Goal: Task Accomplishment & Management: Manage account settings

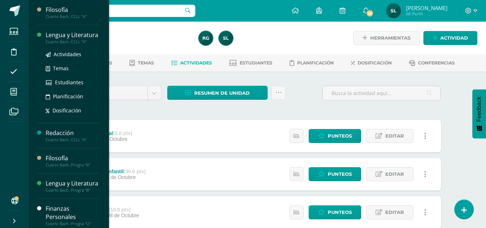
click at [67, 38] on div "Lengua y Literatura" at bounding box center [73, 35] width 55 height 8
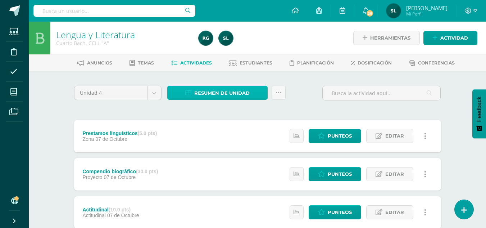
click at [232, 94] on span "Resumen de unidad" at bounding box center [221, 92] width 55 height 13
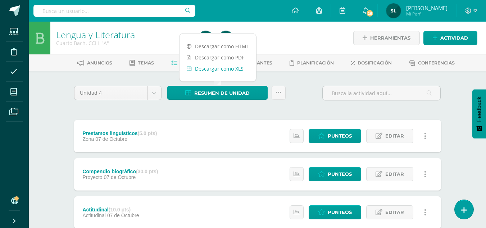
click at [236, 70] on link "Descargar como XLS" at bounding box center [217, 68] width 77 height 11
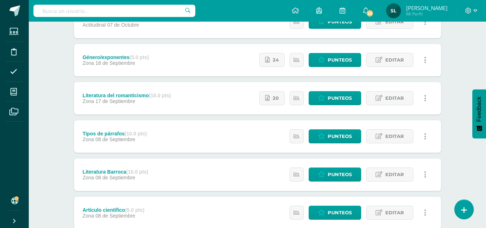
scroll to position [216, 0]
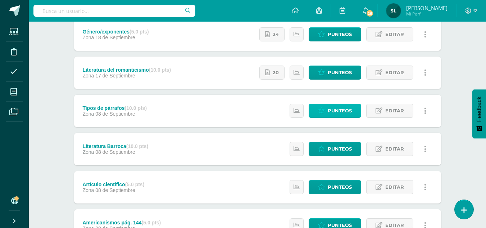
click at [340, 111] on span "Punteos" at bounding box center [340, 110] width 24 height 13
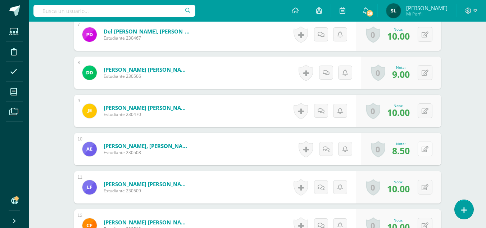
scroll to position [461, 0]
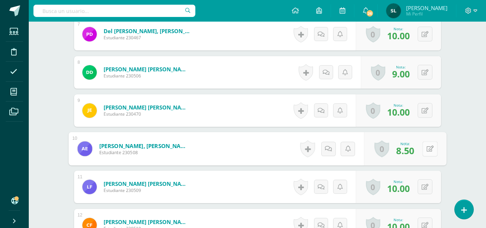
click at [426, 148] on button at bounding box center [429, 148] width 15 height 15
type input "9"
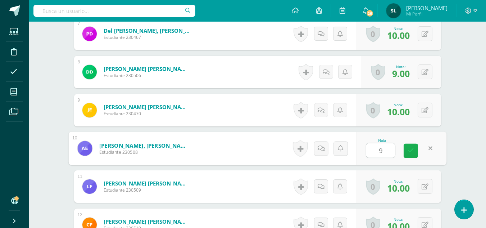
click at [416, 152] on link at bounding box center [411, 151] width 14 height 14
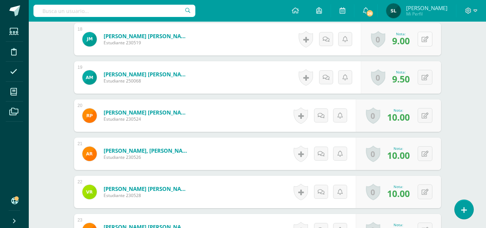
scroll to position [899, 0]
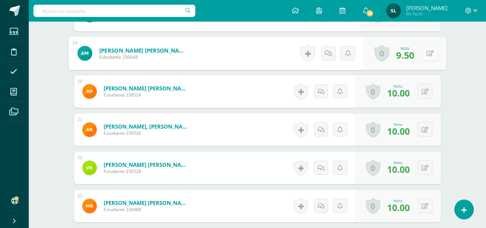
click at [424, 53] on button at bounding box center [429, 53] width 15 height 15
type input "9"
click at [413, 57] on icon at bounding box center [411, 56] width 6 height 6
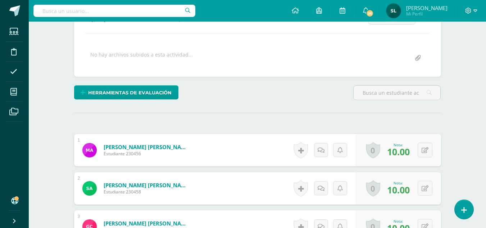
scroll to position [0, 0]
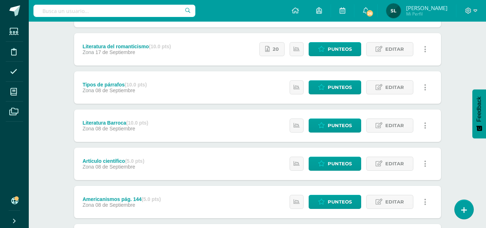
scroll to position [252, 0]
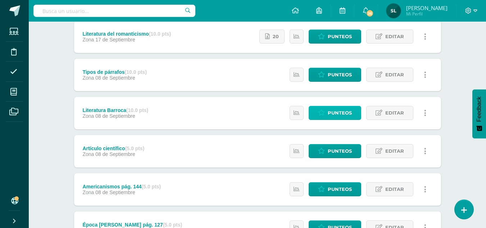
click at [350, 113] on span "Punteos" at bounding box center [340, 112] width 24 height 13
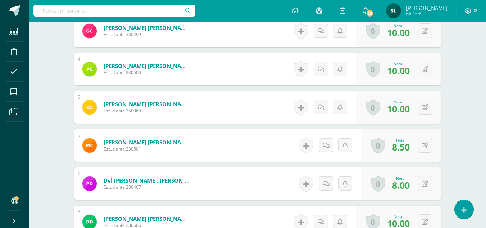
scroll to position [324, 0]
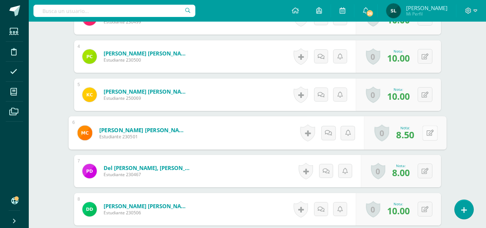
click at [425, 131] on button at bounding box center [429, 132] width 15 height 15
type input "8"
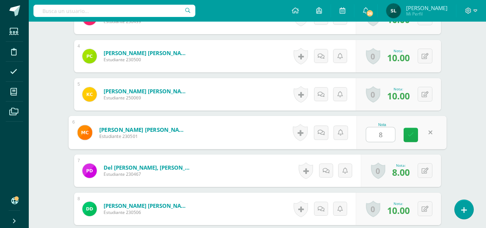
click at [410, 132] on icon at bounding box center [411, 135] width 6 height 6
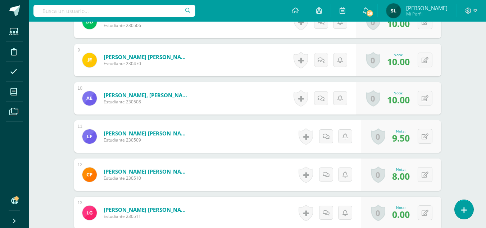
scroll to position [541, 0]
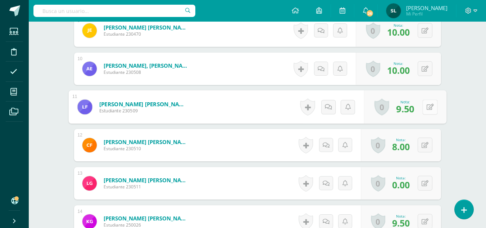
click at [425, 105] on button at bounding box center [429, 106] width 15 height 15
click at [411, 109] on icon at bounding box center [411, 109] width 6 height 6
click at [424, 107] on button at bounding box center [429, 106] width 15 height 15
type input "9"
click at [413, 108] on icon at bounding box center [411, 109] width 6 height 6
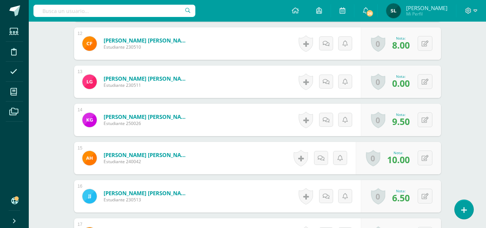
scroll to position [684, 0]
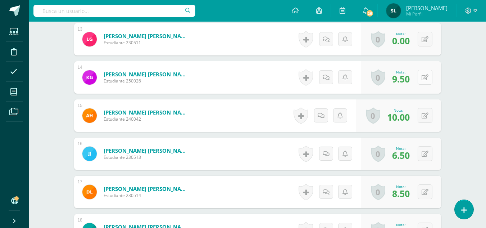
click at [424, 79] on button at bounding box center [425, 77] width 15 height 15
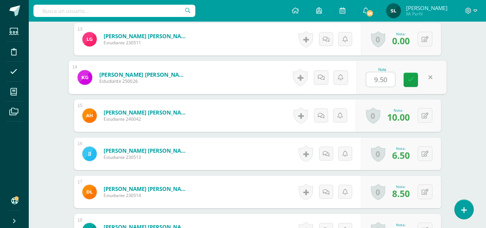
type input "9"
click at [411, 79] on icon at bounding box center [411, 80] width 6 height 6
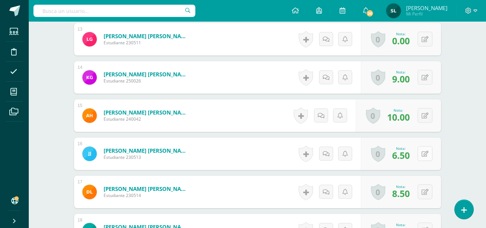
click at [424, 151] on button at bounding box center [425, 153] width 15 height 15
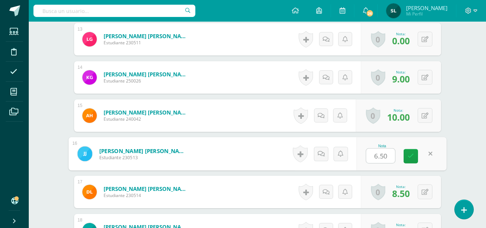
type input "6"
click at [414, 152] on link at bounding box center [411, 156] width 14 height 14
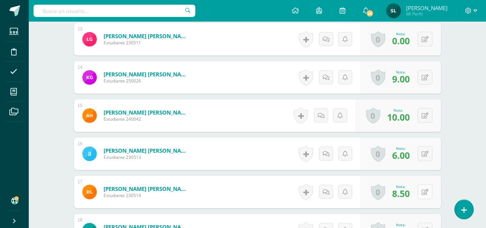
click at [423, 194] on button at bounding box center [425, 191] width 15 height 15
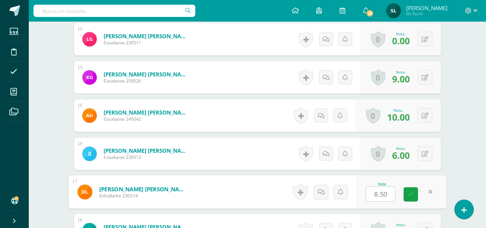
type input "8"
click at [412, 194] on icon at bounding box center [411, 194] width 6 height 6
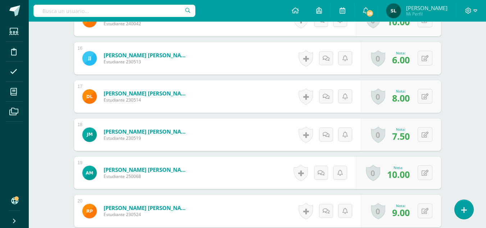
scroll to position [792, 0]
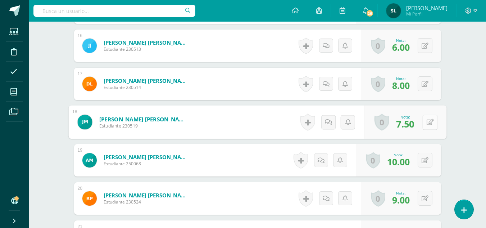
click at [424, 122] on button at bounding box center [429, 121] width 15 height 15
type input "7"
click at [409, 123] on icon at bounding box center [411, 124] width 6 height 6
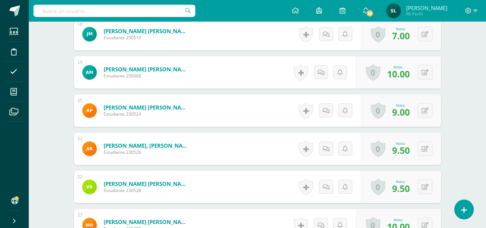
scroll to position [900, 0]
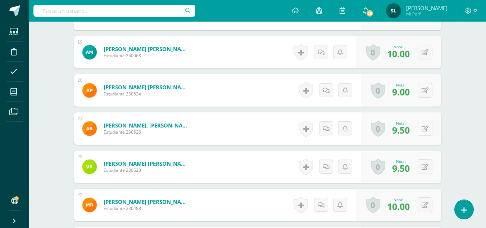
click at [424, 127] on button at bounding box center [425, 128] width 15 height 15
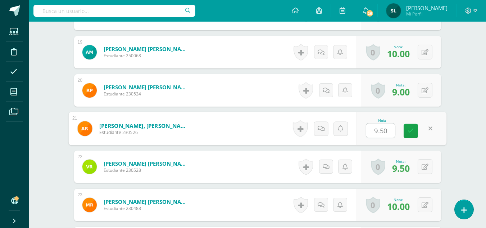
type input "9"
click at [416, 128] on link at bounding box center [411, 131] width 14 height 14
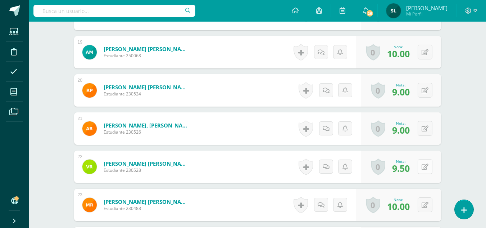
drag, startPoint x: 424, startPoint y: 163, endPoint x: 426, endPoint y: 166, distance: 3.7
click at [427, 165] on button at bounding box center [425, 166] width 15 height 15
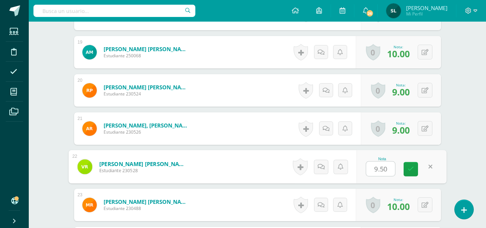
type input "9"
click at [416, 165] on link at bounding box center [411, 169] width 14 height 14
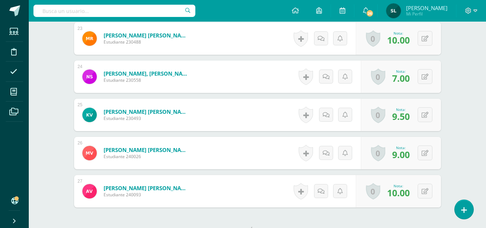
scroll to position [1080, 0]
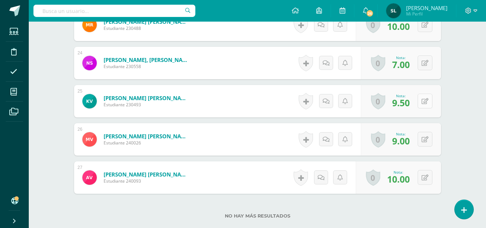
click at [425, 102] on button at bounding box center [425, 101] width 15 height 15
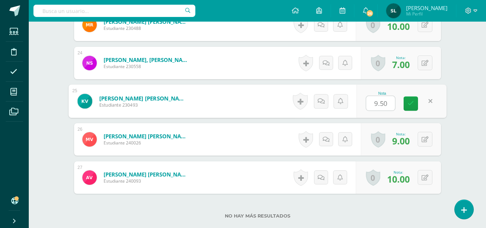
type input "9"
click at [415, 107] on link at bounding box center [411, 103] width 14 height 14
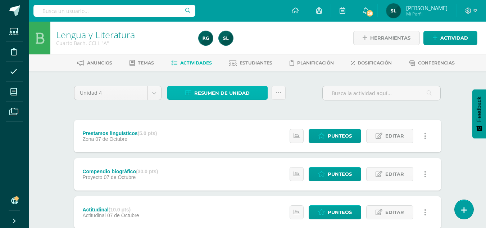
click at [238, 93] on span "Resumen de unidad" at bounding box center [221, 92] width 55 height 13
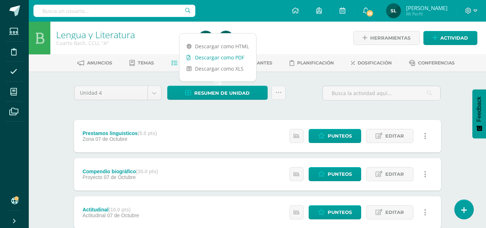
click at [233, 55] on link "Descargar como PDF" at bounding box center [217, 57] width 77 height 11
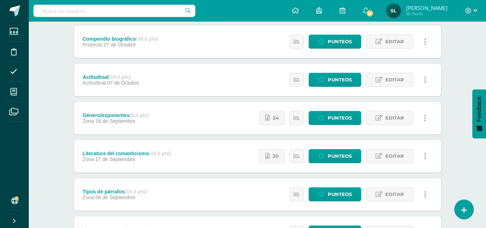
scroll to position [144, 0]
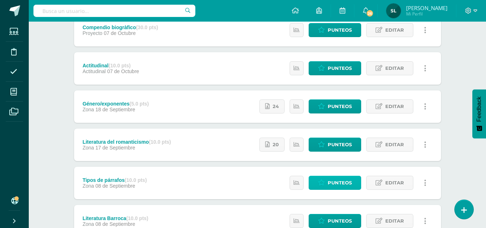
click at [341, 182] on span "Punteos" at bounding box center [340, 182] width 24 height 13
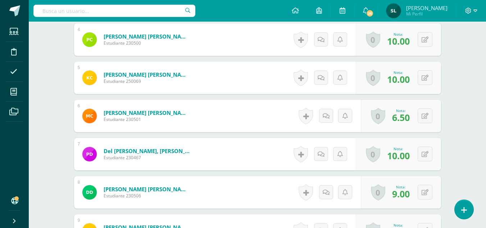
scroll to position [360, 0]
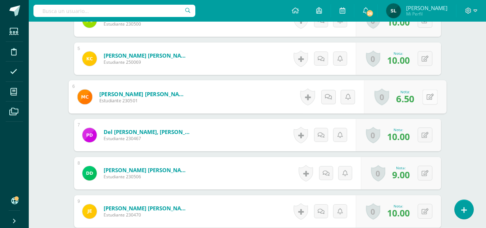
click at [427, 98] on icon at bounding box center [429, 97] width 7 height 6
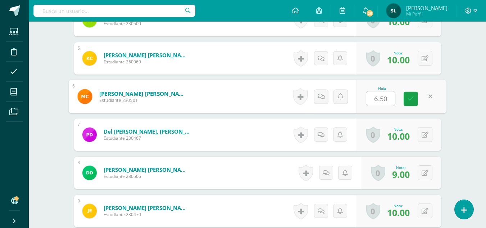
type input "7"
click at [413, 100] on icon at bounding box center [411, 99] width 6 height 6
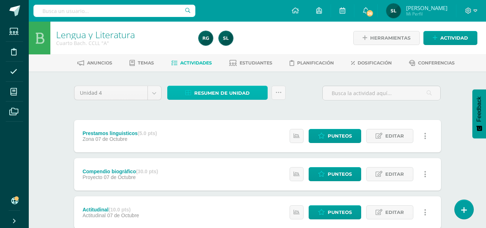
click at [234, 94] on span "Resumen de unidad" at bounding box center [221, 92] width 55 height 13
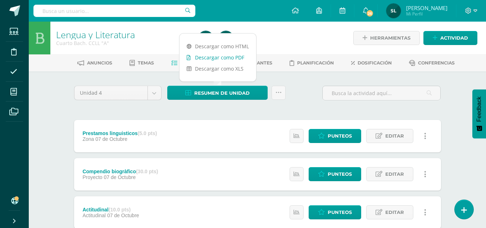
click at [238, 56] on link "Descargar como PDF" at bounding box center [217, 57] width 77 height 11
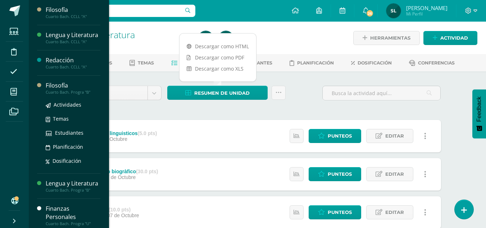
click at [62, 90] on div "Filosofía" at bounding box center [73, 85] width 55 height 8
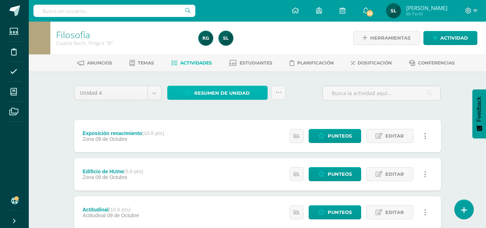
click at [235, 96] on span "Resumen de unidad" at bounding box center [221, 92] width 55 height 13
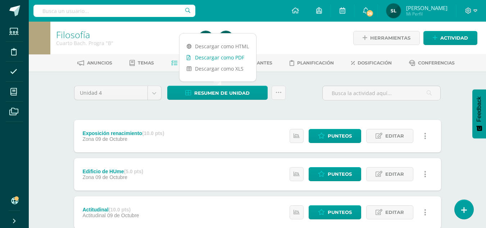
click at [231, 59] on link "Descargar como PDF" at bounding box center [217, 57] width 77 height 11
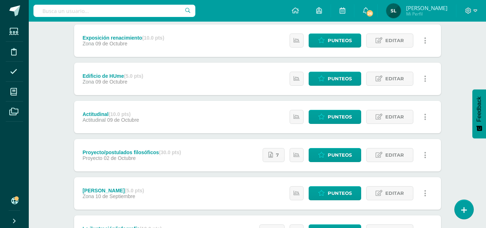
scroll to position [144, 0]
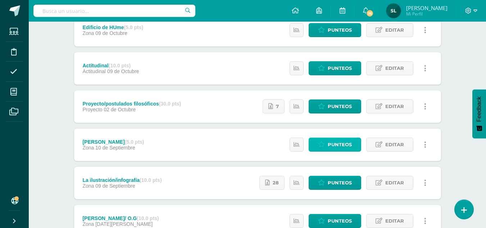
click at [341, 142] on span "Punteos" at bounding box center [340, 144] width 24 height 13
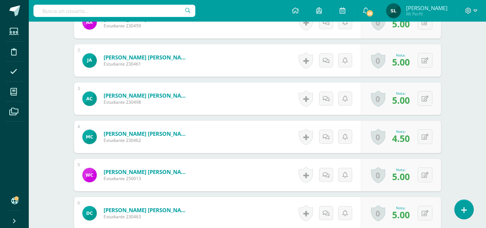
scroll to position [281, 0]
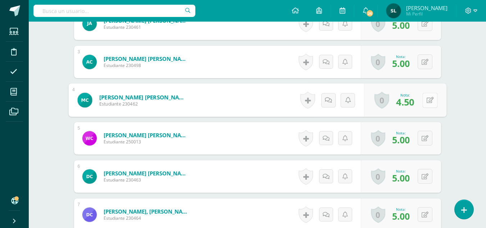
click at [423, 103] on button at bounding box center [429, 99] width 15 height 15
type input "4"
click at [409, 106] on link at bounding box center [411, 102] width 14 height 14
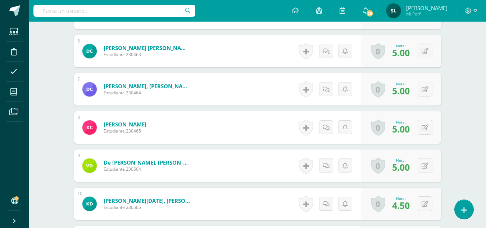
scroll to position [461, 0]
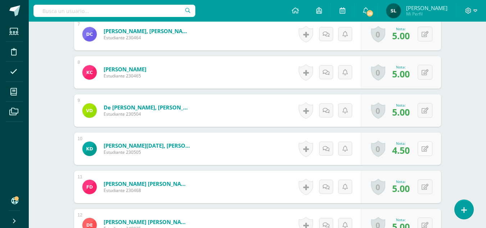
click at [425, 147] on button at bounding box center [425, 148] width 15 height 15
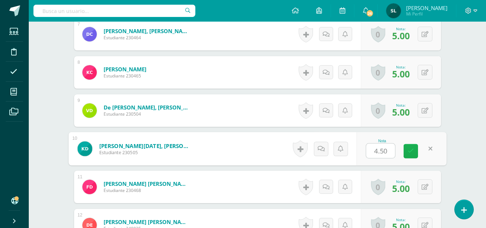
type input "4"
click at [408, 148] on icon at bounding box center [411, 151] width 6 height 6
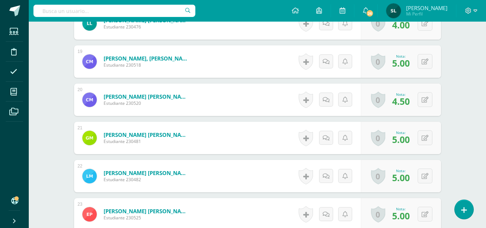
scroll to position [893, 0]
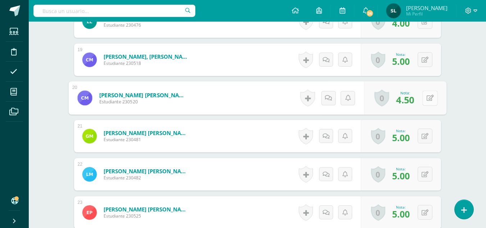
click at [426, 97] on icon at bounding box center [429, 98] width 7 height 6
type input "4"
click at [413, 102] on icon at bounding box center [411, 100] width 6 height 6
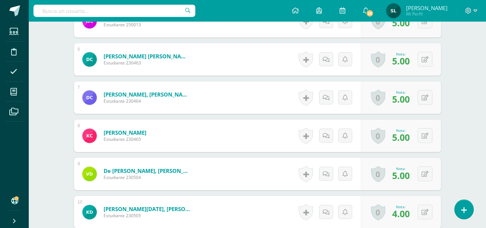
scroll to position [276, 0]
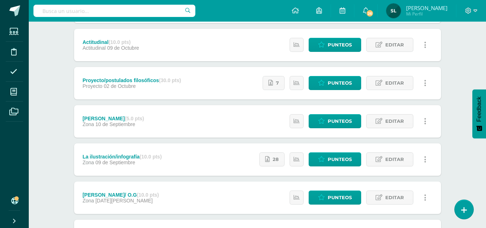
scroll to position [180, 0]
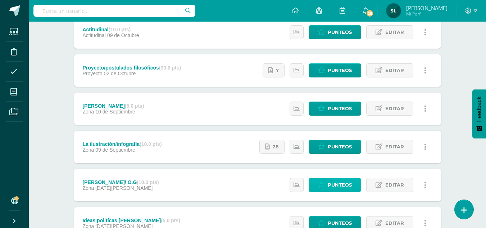
click at [320, 185] on icon at bounding box center [321, 185] width 7 height 6
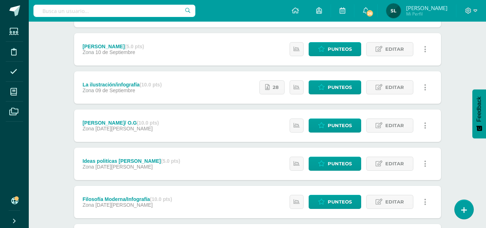
scroll to position [252, 0]
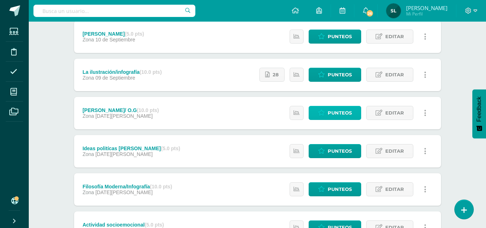
click at [343, 113] on span "Punteos" at bounding box center [340, 112] width 24 height 13
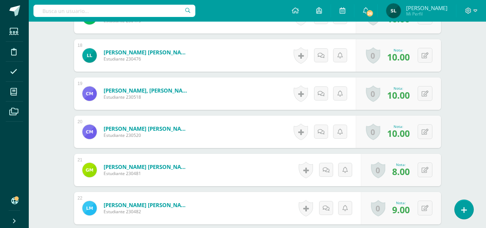
scroll to position [859, 0]
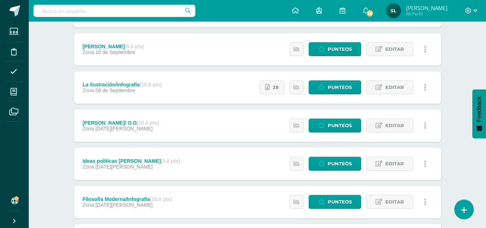
scroll to position [252, 0]
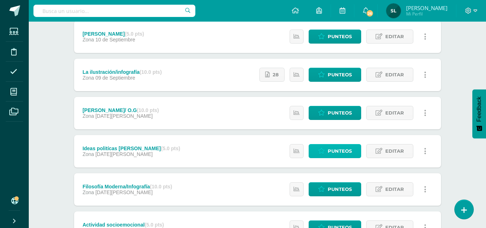
click at [327, 147] on link "Punteos" at bounding box center [335, 151] width 53 height 14
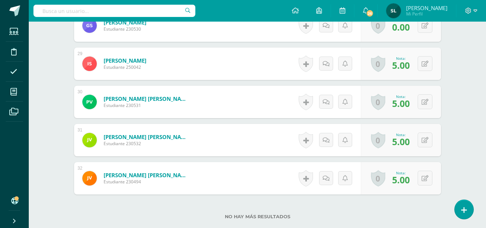
scroll to position [1319, 0]
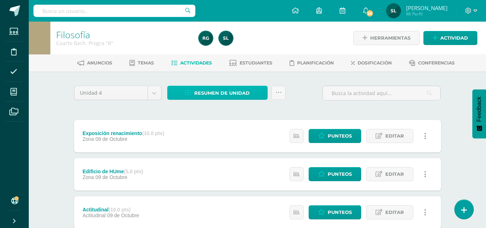
click at [240, 92] on span "Resumen de unidad" at bounding box center [221, 92] width 55 height 13
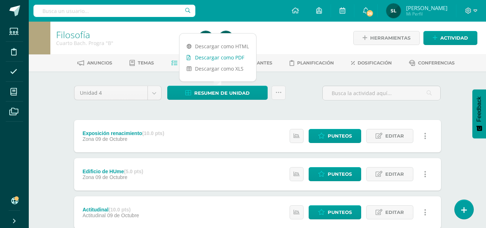
click at [233, 55] on link "Descargar como PDF" at bounding box center [217, 57] width 77 height 11
click at [228, 55] on link "Descargar como PDF" at bounding box center [217, 57] width 77 height 11
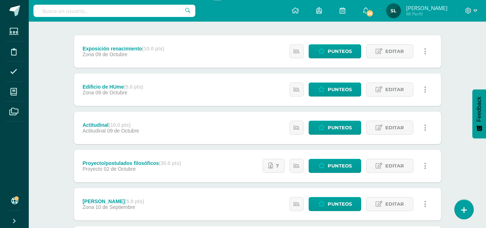
scroll to position [72, 0]
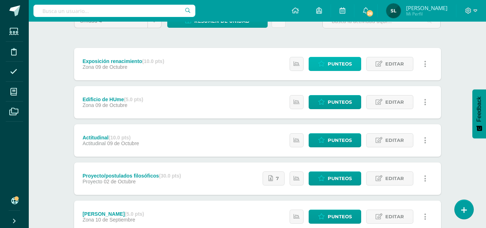
click at [350, 66] on span "Punteos" at bounding box center [340, 63] width 24 height 13
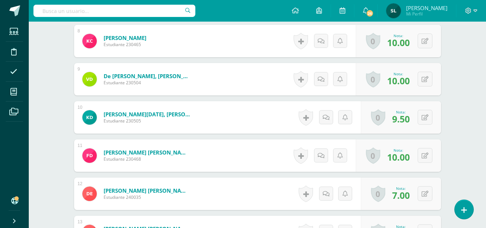
scroll to position [500, 0]
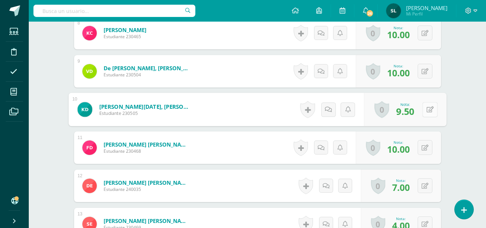
click at [422, 109] on div "0 Logros Logros obtenidos Aún no hay logros agregados Nota: 9.50" at bounding box center [405, 109] width 82 height 33
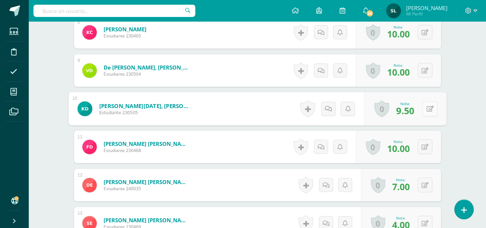
click at [428, 107] on icon at bounding box center [429, 108] width 7 height 6
type input "9"
click at [411, 110] on icon at bounding box center [411, 111] width 6 height 6
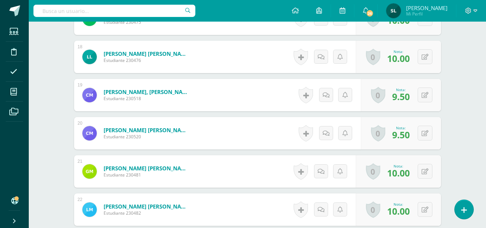
scroll to position [860, 0]
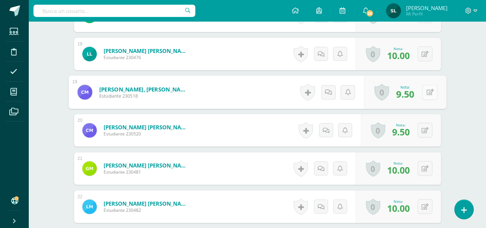
click at [423, 92] on button at bounding box center [429, 92] width 15 height 15
type input "9"
click at [414, 96] on link at bounding box center [411, 94] width 14 height 14
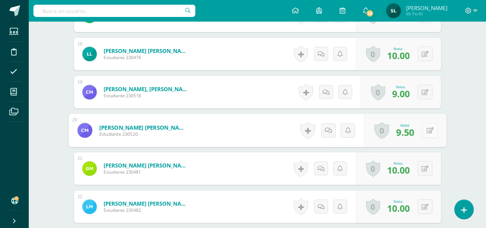
click at [424, 131] on button at bounding box center [429, 130] width 15 height 15
type input "9"
click at [414, 131] on link at bounding box center [411, 133] width 14 height 14
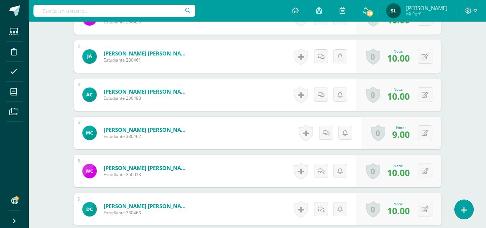
scroll to position [168, 0]
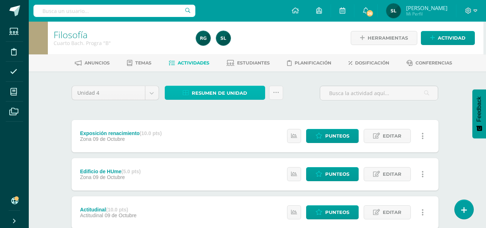
click at [234, 94] on span "Resumen de unidad" at bounding box center [219, 92] width 55 height 13
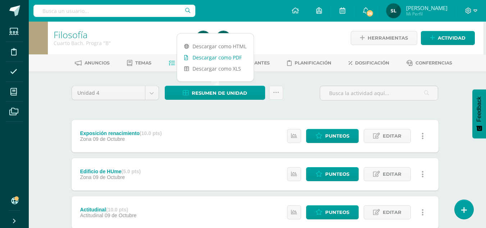
click at [232, 55] on link "Descargar como PDF" at bounding box center [215, 57] width 77 height 11
click at [233, 71] on link "Descargar como XLS" at bounding box center [215, 68] width 77 height 11
click at [223, 58] on link "Descargar como PDF" at bounding box center [215, 57] width 77 height 11
click at [225, 57] on link "Descargar como PDF" at bounding box center [215, 57] width 77 height 11
click at [228, 54] on link "Descargar como PDF" at bounding box center [215, 57] width 77 height 11
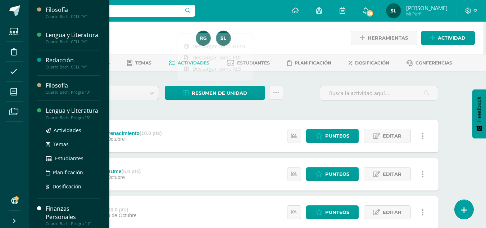
click at [66, 115] on div "Lengua y Literatura" at bounding box center [73, 110] width 55 height 8
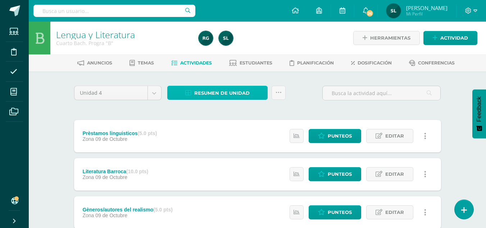
click at [227, 90] on span "Resumen de unidad" at bounding box center [221, 92] width 55 height 13
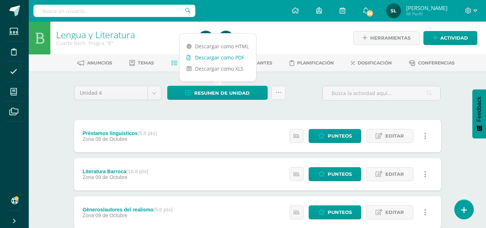
click at [224, 55] on link "Descargar como PDF" at bounding box center [217, 57] width 77 height 11
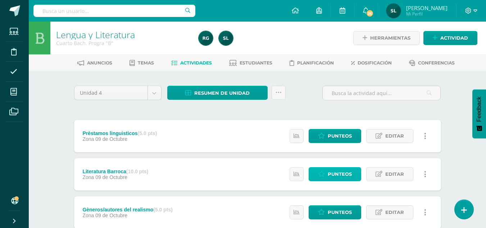
click at [346, 176] on span "Punteos" at bounding box center [340, 173] width 24 height 13
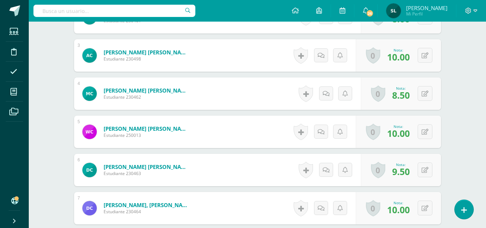
scroll to position [288, 0]
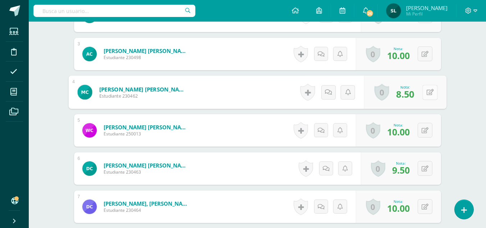
click at [426, 93] on icon at bounding box center [429, 92] width 7 height 6
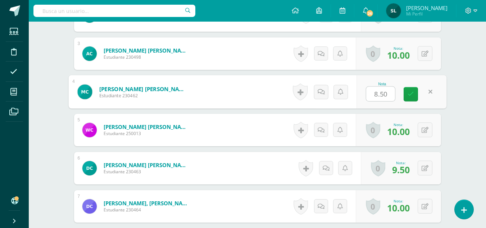
type input "8"
click at [413, 95] on icon at bounding box center [411, 94] width 6 height 6
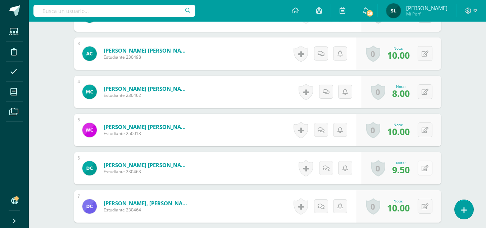
scroll to position [289, 0]
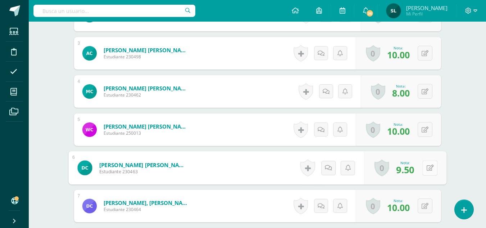
click at [425, 169] on button at bounding box center [429, 167] width 15 height 15
type input "9"
click at [416, 168] on link at bounding box center [411, 170] width 14 height 14
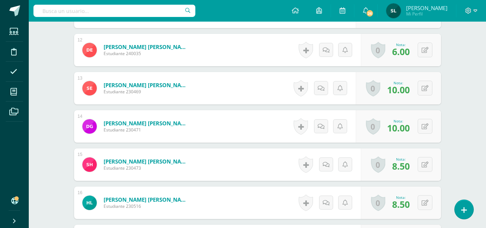
scroll to position [649, 0]
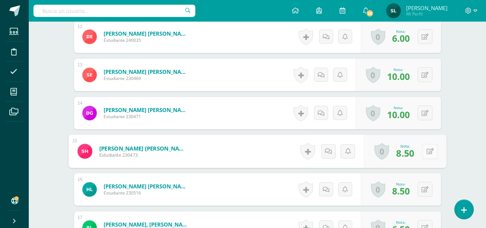
click at [427, 149] on icon at bounding box center [429, 151] width 7 height 6
type input "8"
click at [411, 154] on icon at bounding box center [411, 153] width 6 height 6
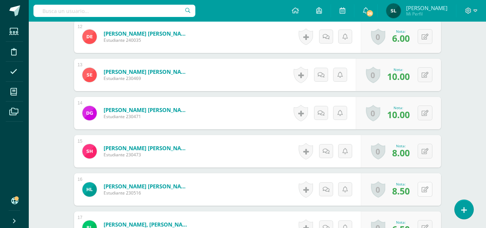
click at [424, 191] on button at bounding box center [425, 189] width 15 height 15
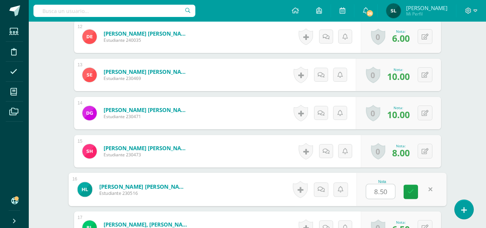
type input "8"
click at [412, 191] on icon at bounding box center [411, 191] width 6 height 6
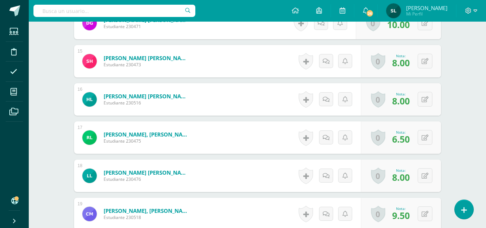
scroll to position [757, 0]
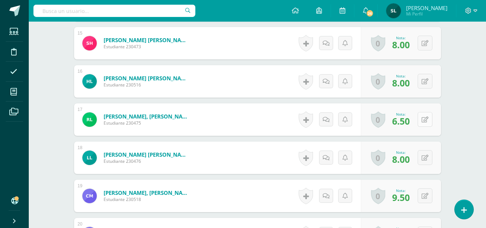
click at [427, 120] on icon at bounding box center [425, 120] width 7 height 6
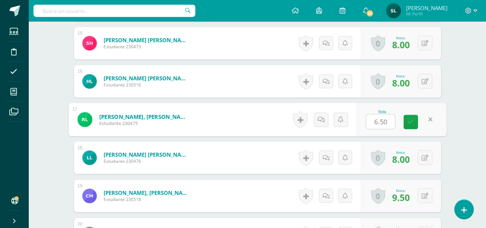
type input "7"
click at [414, 123] on link at bounding box center [411, 122] width 14 height 14
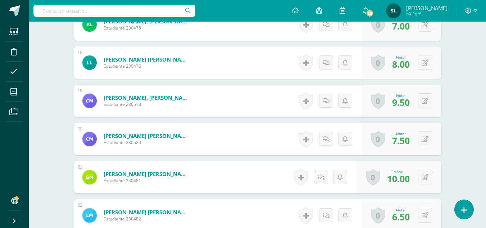
scroll to position [865, 0]
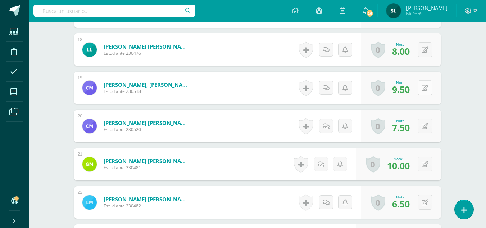
click at [427, 88] on icon at bounding box center [425, 88] width 7 height 6
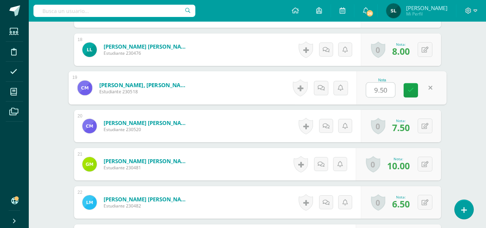
type input "9"
click at [415, 92] on link at bounding box center [411, 90] width 14 height 14
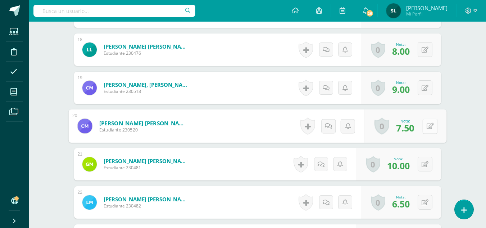
click at [425, 125] on button at bounding box center [429, 125] width 15 height 15
type input "7"
click at [414, 126] on link at bounding box center [411, 128] width 14 height 14
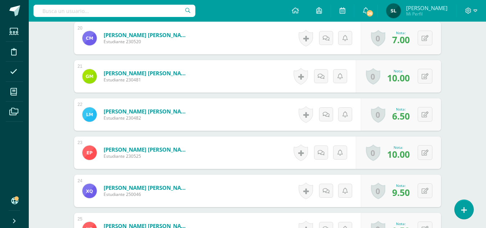
scroll to position [973, 0]
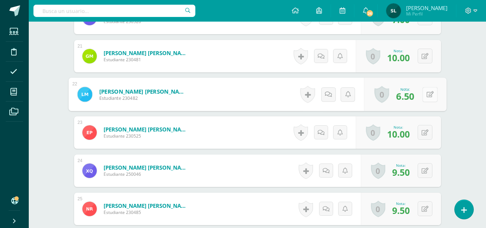
click at [427, 94] on icon at bounding box center [429, 94] width 7 height 6
type input "7"
click at [412, 99] on icon at bounding box center [411, 97] width 6 height 6
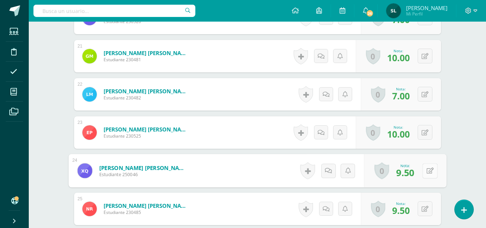
click at [425, 171] on button at bounding box center [429, 170] width 15 height 15
type input "9"
click at [411, 172] on icon at bounding box center [411, 173] width 6 height 6
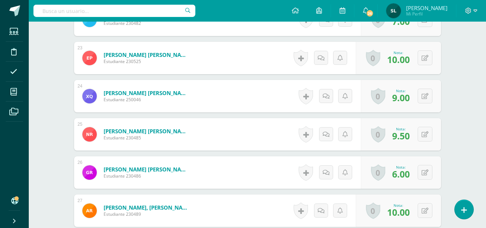
scroll to position [1080, 0]
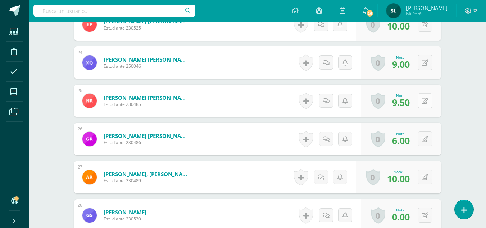
click at [426, 100] on icon at bounding box center [425, 101] width 7 height 6
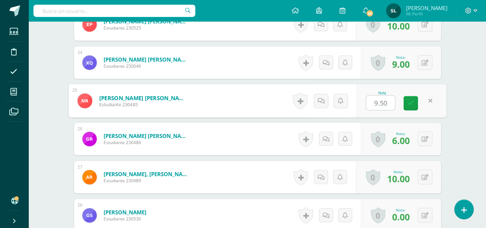
type input "9"
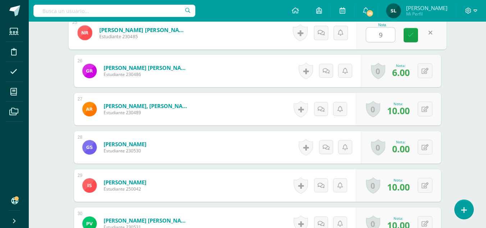
scroll to position [1152, 0]
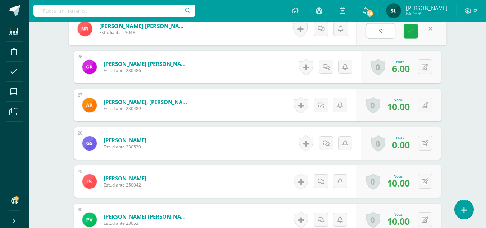
click at [408, 33] on icon at bounding box center [411, 31] width 6 height 6
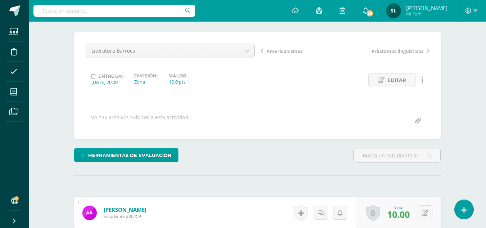
scroll to position [0, 0]
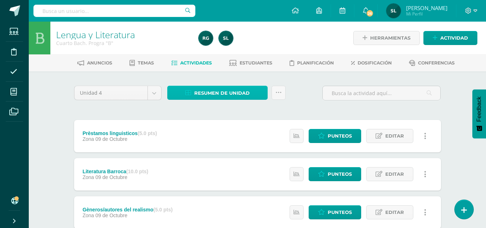
click at [238, 91] on span "Resumen de unidad" at bounding box center [221, 92] width 55 height 13
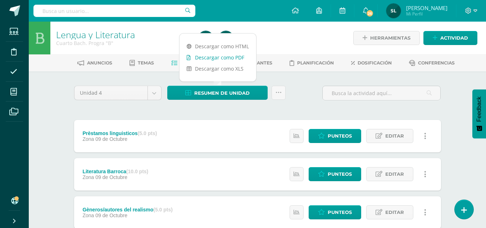
click at [228, 55] on link "Descargar como PDF" at bounding box center [217, 57] width 77 height 11
click at [221, 57] on link "Descargar como PDF" at bounding box center [217, 57] width 77 height 11
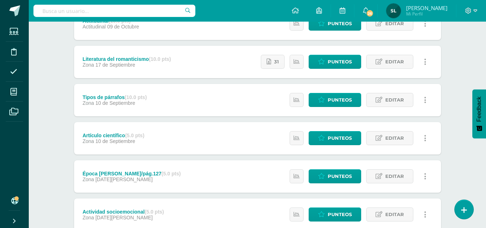
scroll to position [324, 0]
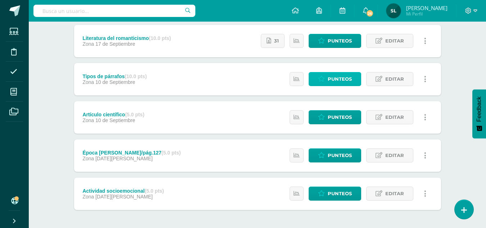
click at [329, 79] on span "Punteos" at bounding box center [340, 78] width 24 height 13
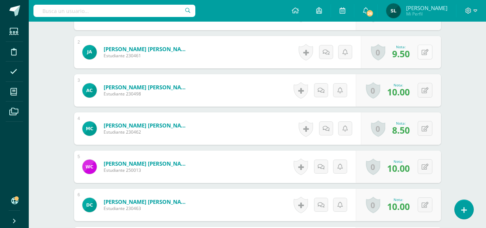
scroll to position [252, 0]
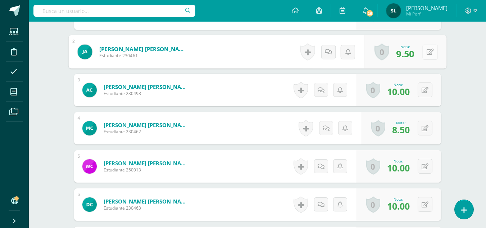
click at [425, 52] on button at bounding box center [429, 51] width 15 height 15
type input "9"
click at [413, 52] on icon at bounding box center [411, 54] width 6 height 6
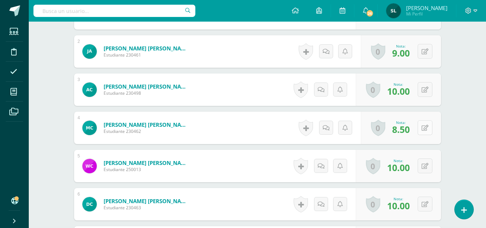
scroll to position [253, 0]
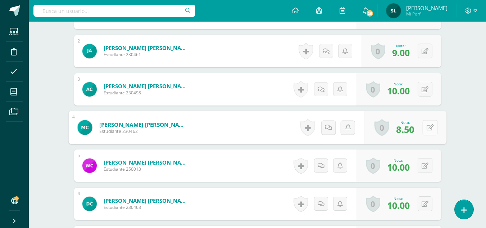
click at [426, 130] on icon at bounding box center [429, 127] width 7 height 6
type input "8"
click at [413, 131] on icon at bounding box center [411, 130] width 6 height 6
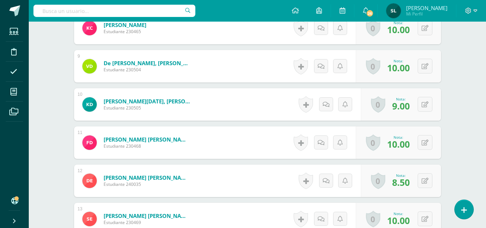
scroll to position [577, 0]
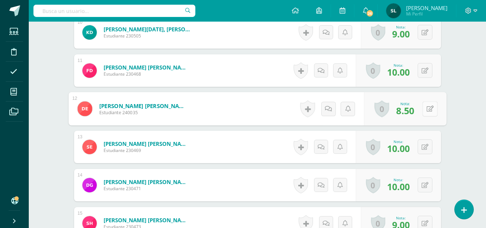
click at [425, 111] on button at bounding box center [429, 108] width 15 height 15
type input "8"
click at [412, 112] on icon at bounding box center [411, 111] width 6 height 6
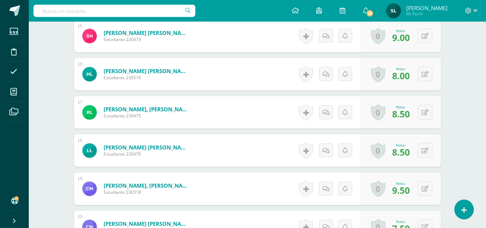
scroll to position [793, 0]
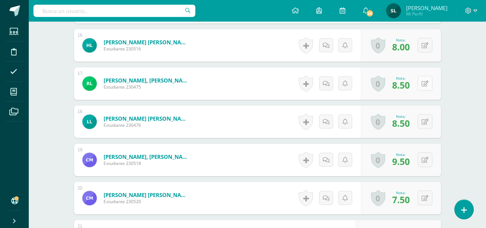
click at [427, 83] on icon at bounding box center [425, 84] width 7 height 6
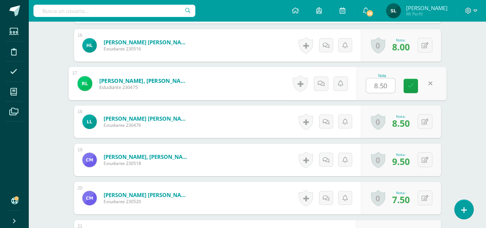
type input "8"
click at [414, 88] on link at bounding box center [411, 86] width 14 height 14
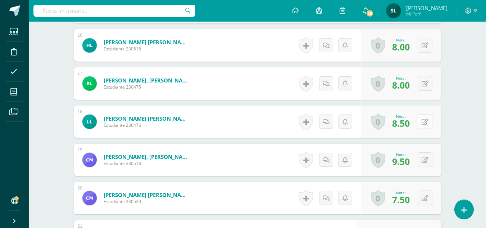
click at [425, 120] on button at bounding box center [425, 121] width 15 height 15
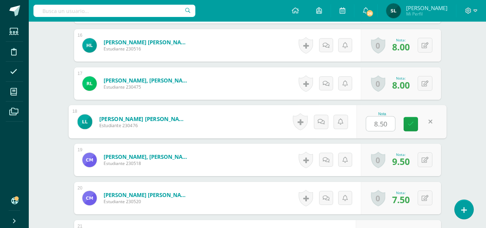
type input "8"
click at [413, 124] on icon at bounding box center [411, 124] width 6 height 6
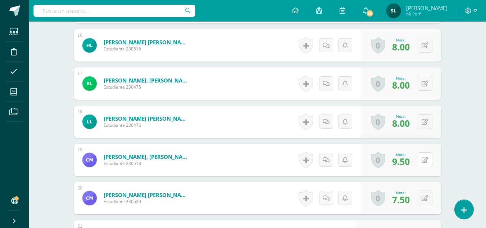
click at [421, 158] on div "0 Logros Logros obtenidos Aún no hay logros agregados Nota: 9.50" at bounding box center [401, 160] width 80 height 32
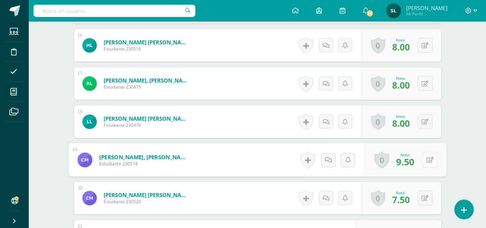
click at [430, 161] on icon at bounding box center [429, 159] width 7 height 6
type input "9"
click at [410, 163] on icon at bounding box center [411, 162] width 6 height 6
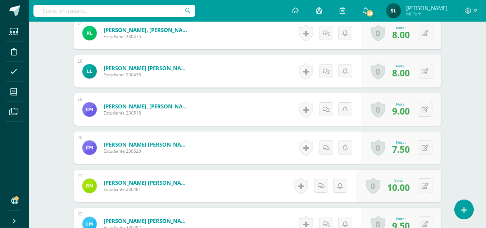
scroll to position [901, 0]
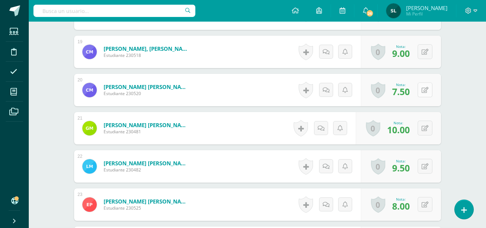
click at [425, 91] on button at bounding box center [425, 89] width 15 height 15
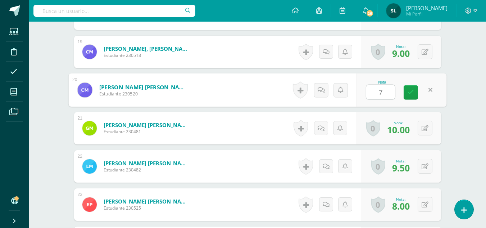
type input "7"
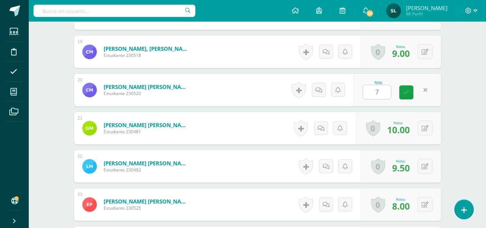
click at [419, 95] on div "Nota 7" at bounding box center [397, 90] width 87 height 32
click at [424, 166] on button at bounding box center [425, 166] width 15 height 15
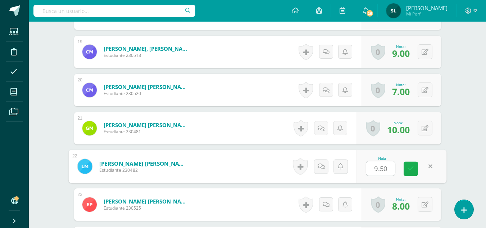
type input "9"
click at [414, 168] on link at bounding box center [411, 168] width 14 height 14
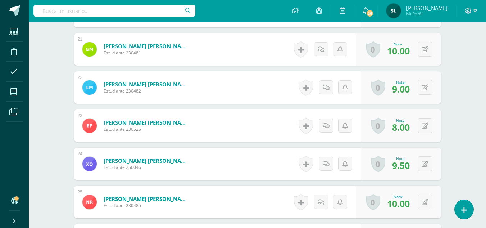
scroll to position [1044, 0]
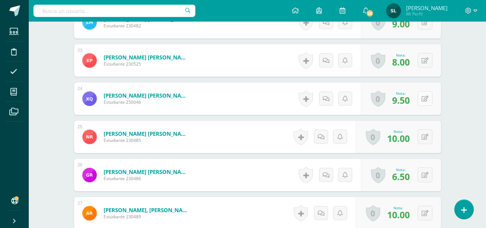
click at [423, 97] on button at bounding box center [425, 98] width 15 height 15
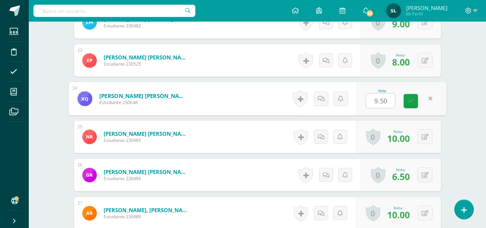
type input "9"
click at [412, 100] on icon at bounding box center [411, 101] width 6 height 6
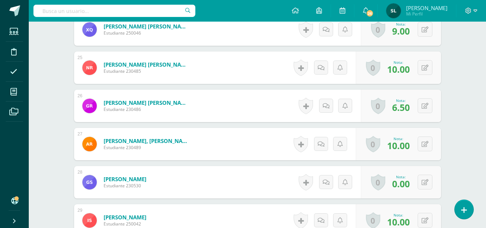
scroll to position [1116, 0]
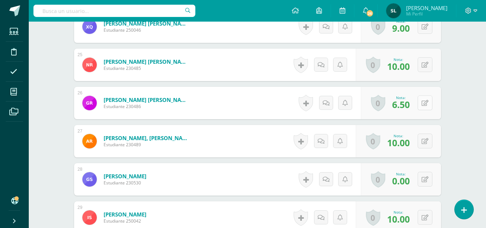
click at [425, 103] on button at bounding box center [425, 102] width 15 height 15
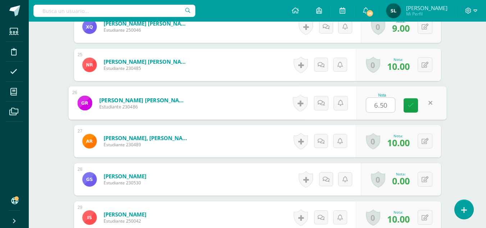
type input "7"
click at [417, 109] on link at bounding box center [411, 105] width 14 height 14
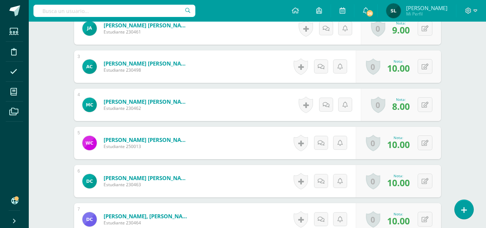
scroll to position [0, 0]
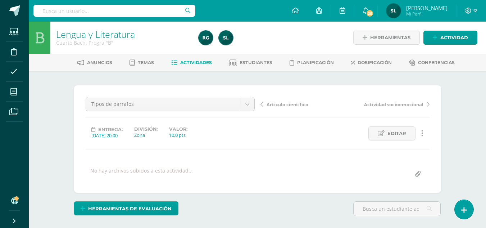
scroll to position [1, 0]
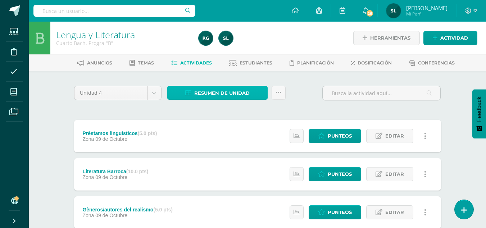
click at [240, 95] on span "Resumen de unidad" at bounding box center [221, 92] width 55 height 13
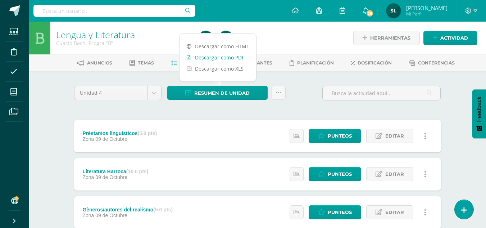
click at [238, 56] on link "Descargar como PDF" at bounding box center [217, 57] width 77 height 11
click at [235, 69] on link "Descargar como XLS" at bounding box center [217, 68] width 77 height 11
